Goal: Check status: Check status

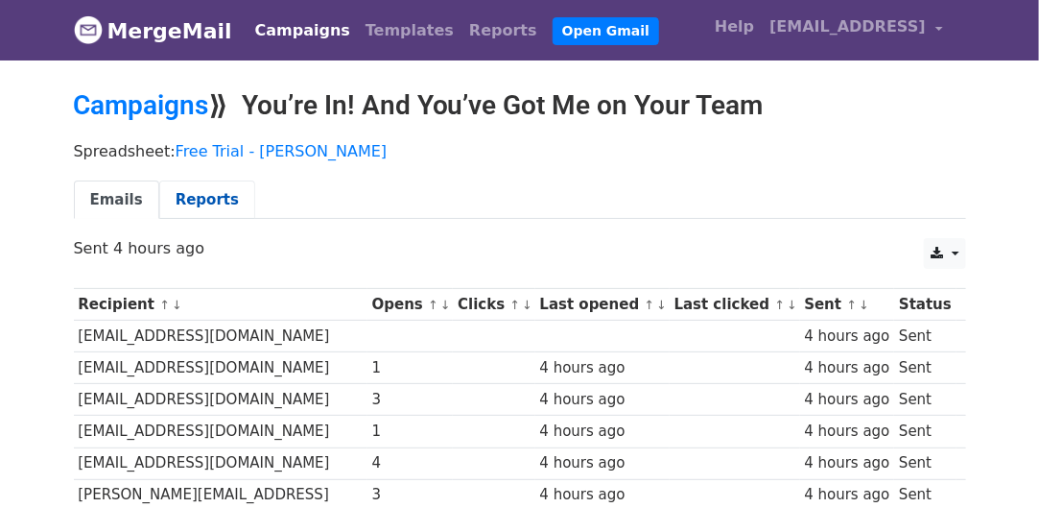
click at [199, 205] on link "Reports" at bounding box center [207, 199] width 96 height 39
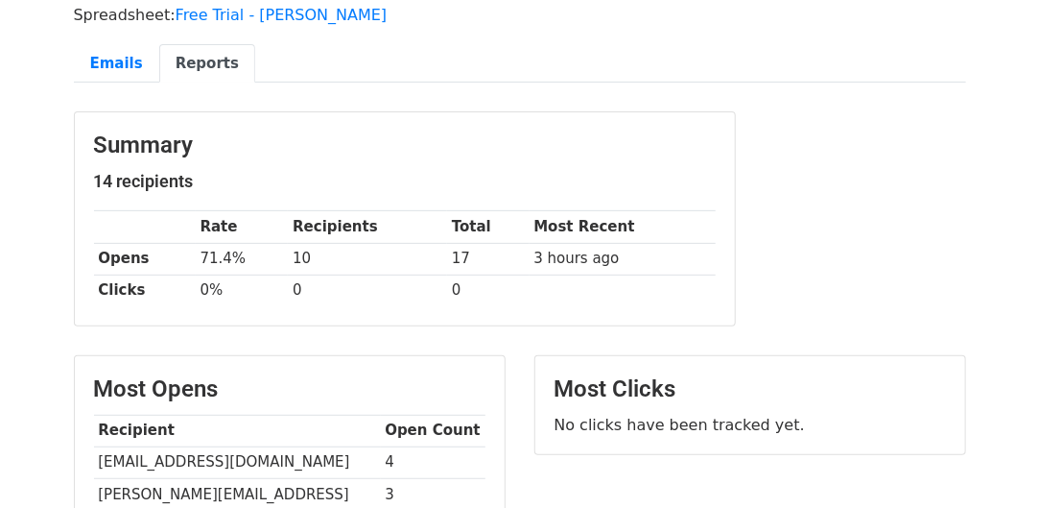
scroll to position [134, 0]
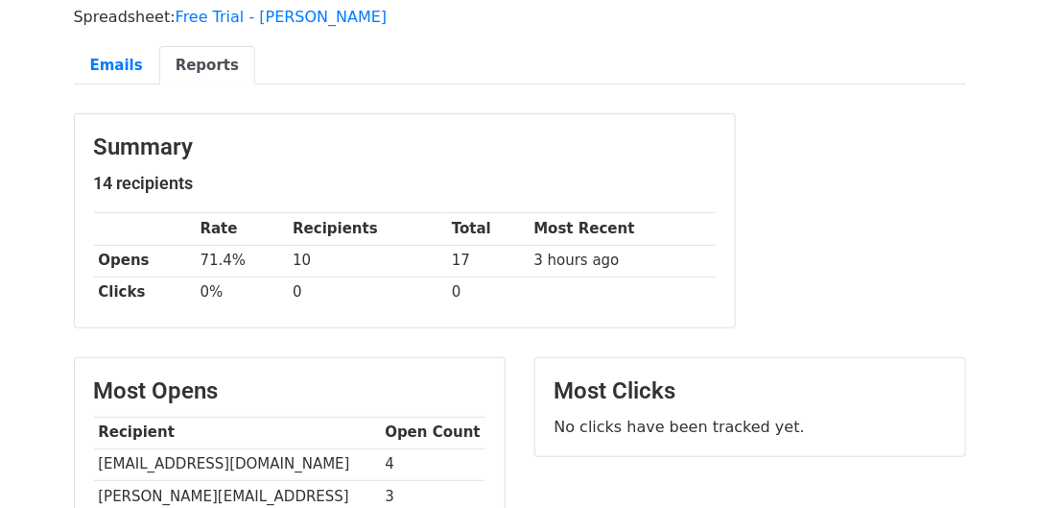
click at [842, 116] on div "Summary 14 recipients Rate Recipients Total Most Recent Opens 71.4% 10 17 3 hou…" at bounding box center [520, 230] width 921 height 234
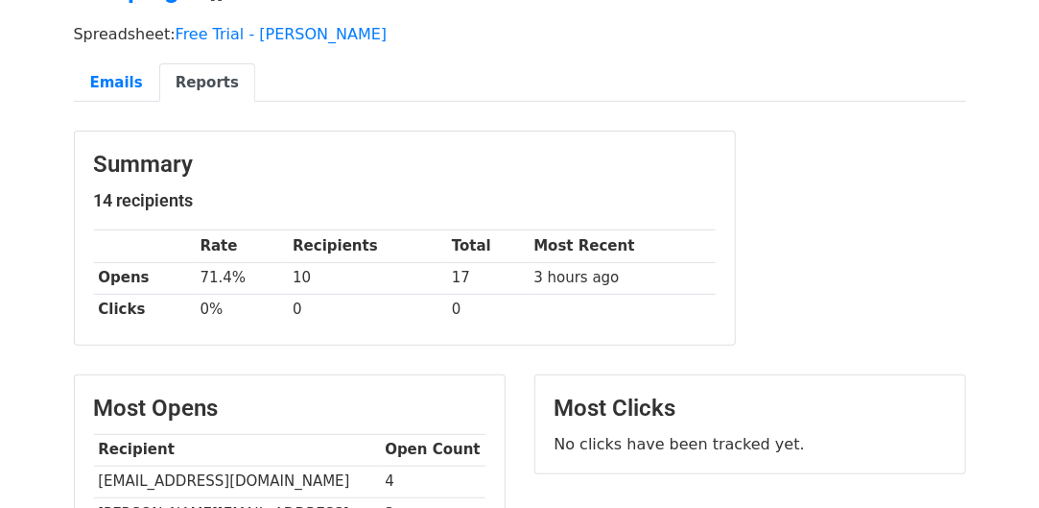
scroll to position [117, 0]
click at [123, 80] on link "Emails" at bounding box center [116, 82] width 85 height 39
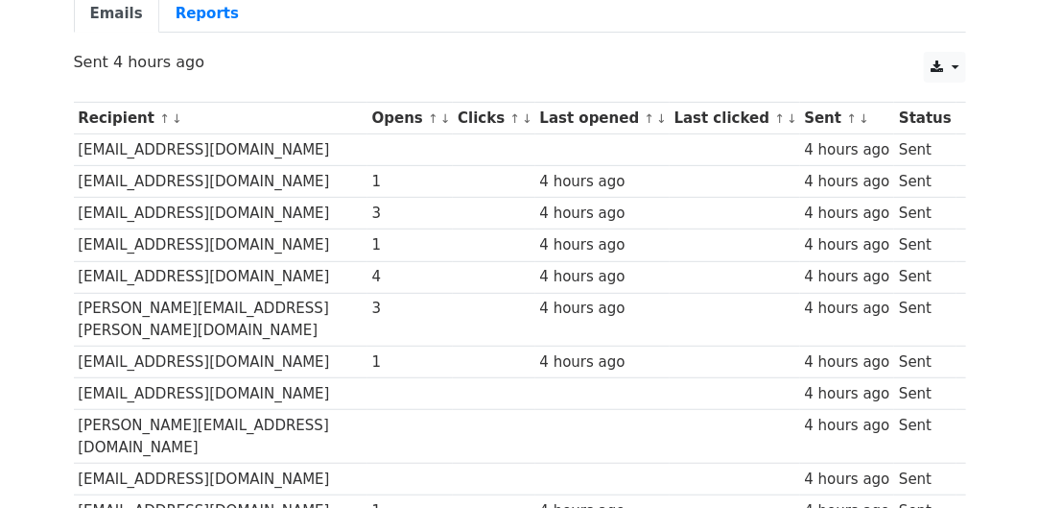
scroll to position [132, 0]
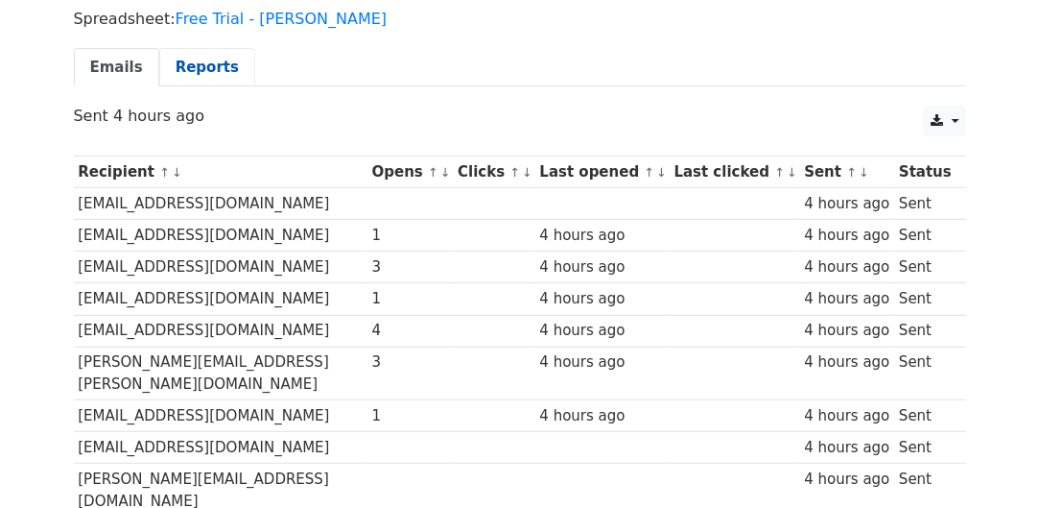
click at [186, 67] on link "Reports" at bounding box center [207, 67] width 96 height 39
